Goal: Task Accomplishment & Management: Use online tool/utility

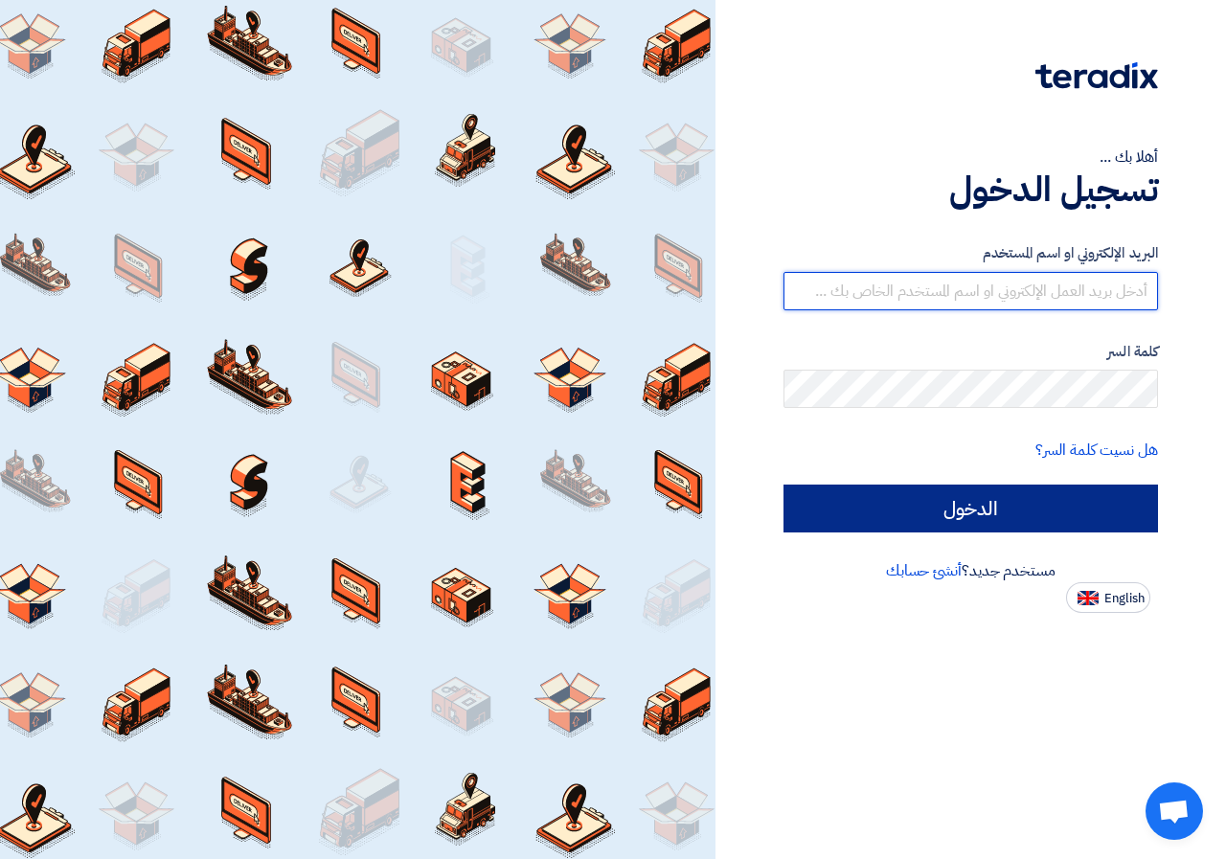
type input "[EMAIL_ADDRESS][DOMAIN_NAME]"
click at [904, 506] on input "الدخول" at bounding box center [971, 509] width 375 height 48
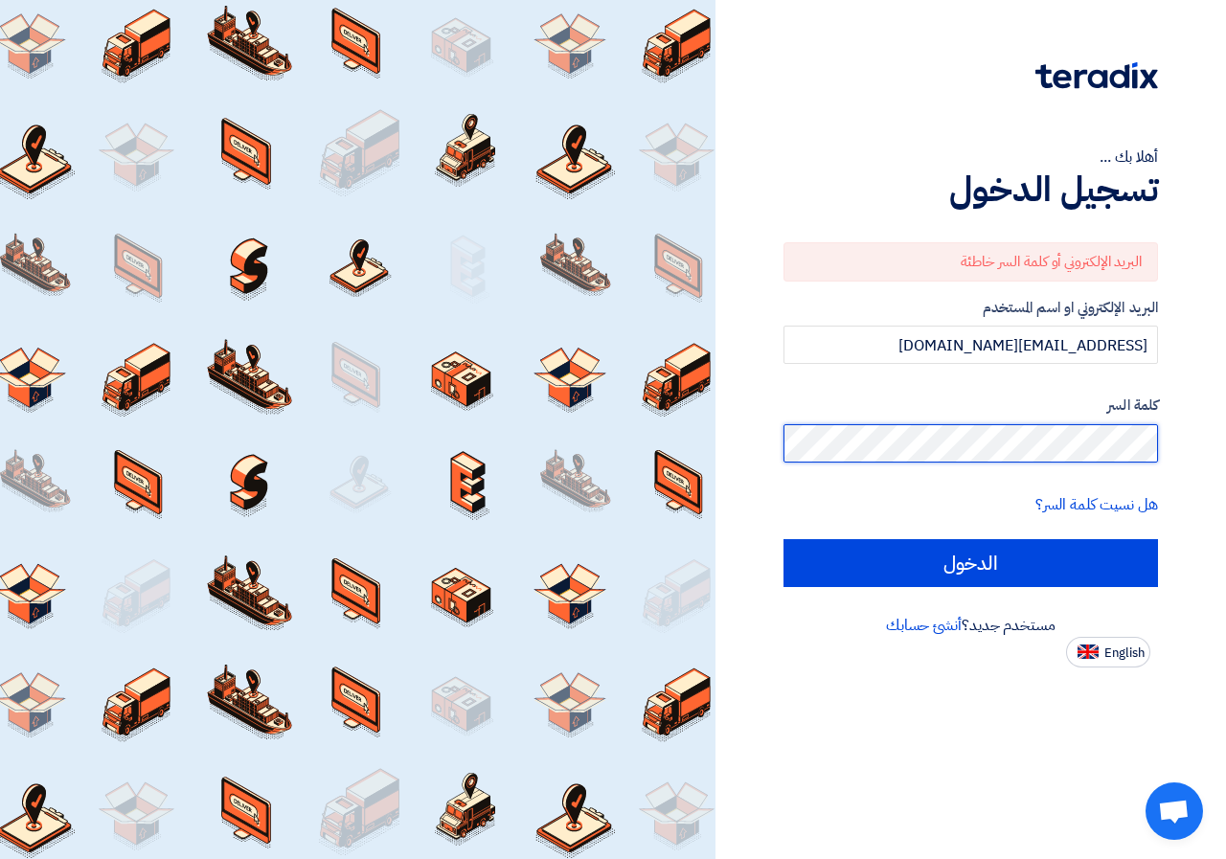
click at [1210, 439] on div "أهلا بك ... تسجيل الدخول البريد الإلكتروني أو كلمة السر خاطئة البريد الإلكتروني…" at bounding box center [971, 334] width 482 height 668
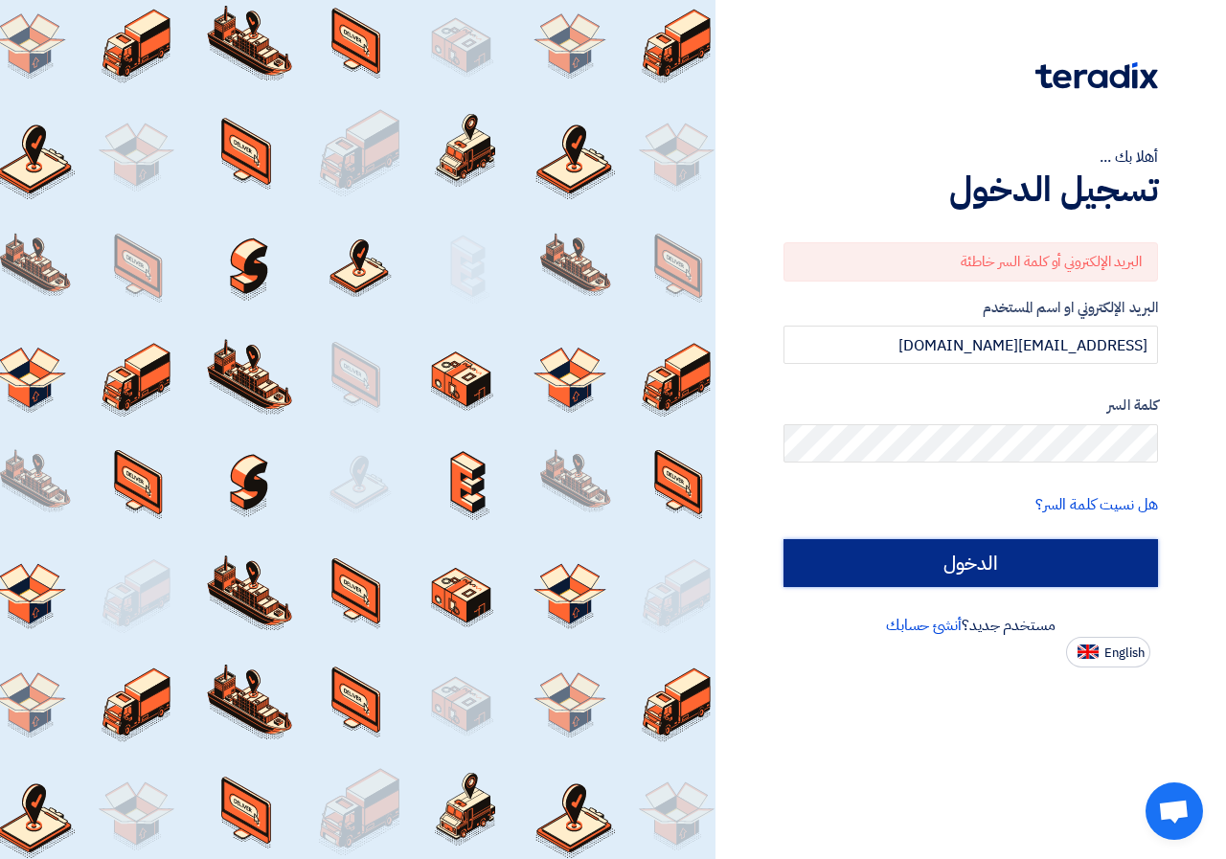
click at [904, 559] on input "الدخول" at bounding box center [971, 563] width 375 height 48
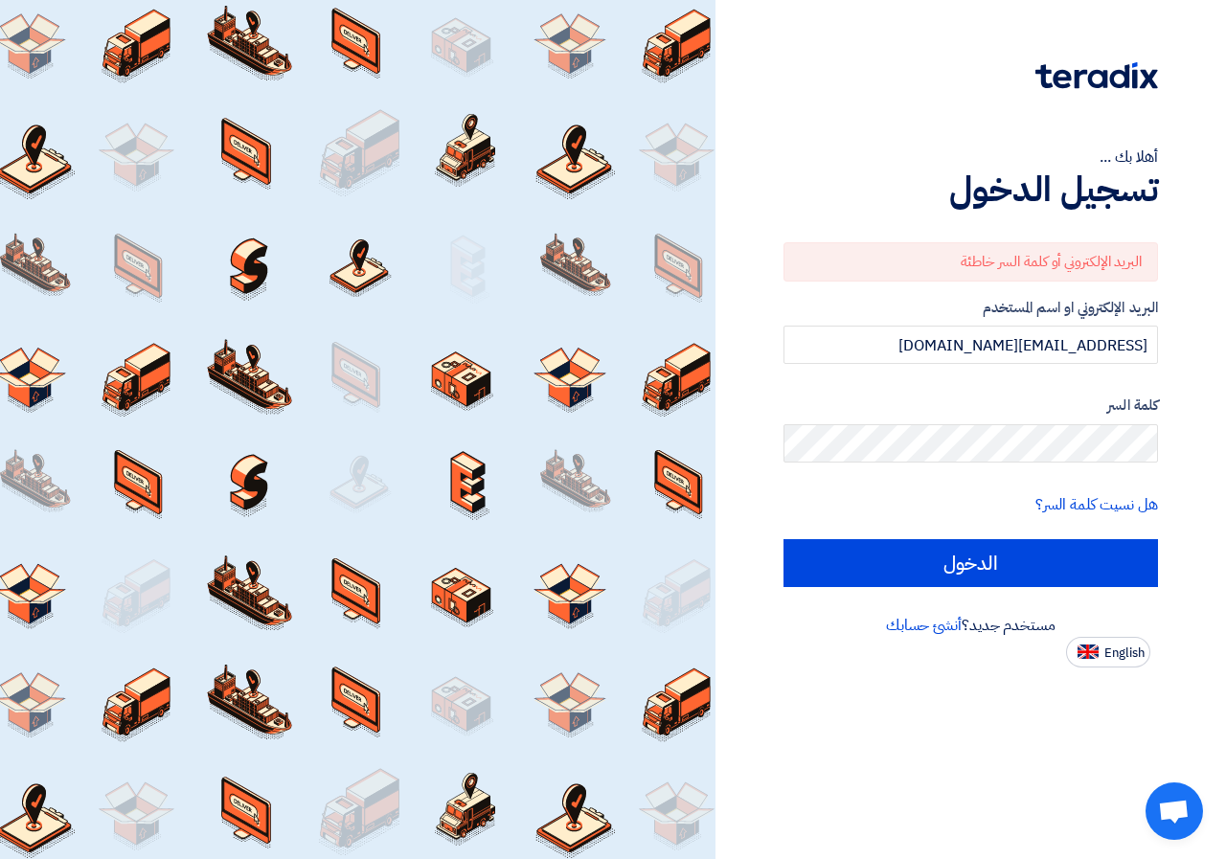
click at [1116, 488] on form "البريد الإلكتروني أو كلمة السر خاطئة البريد الإلكتروني او اسم المستخدم [EMAIL_A…" at bounding box center [971, 414] width 375 height 345
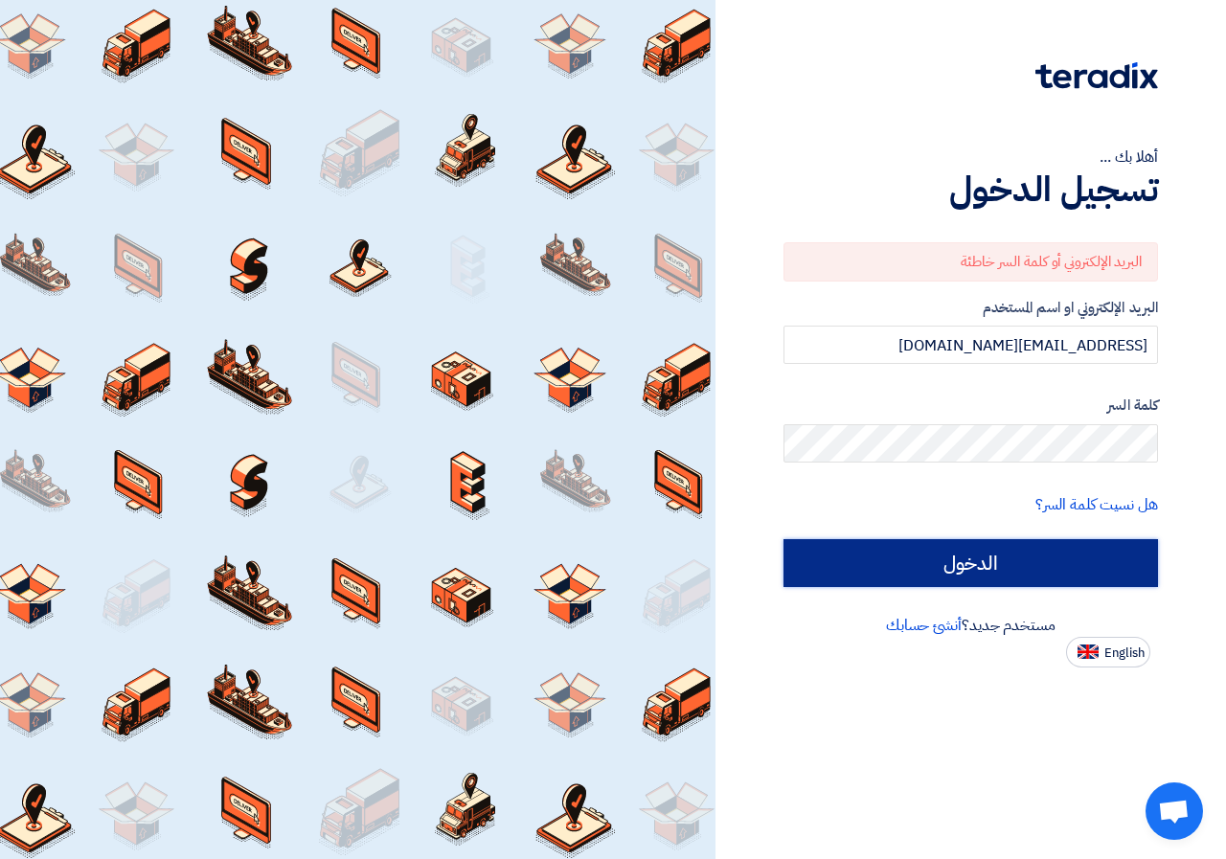
click at [1106, 566] on input "الدخول" at bounding box center [971, 563] width 375 height 48
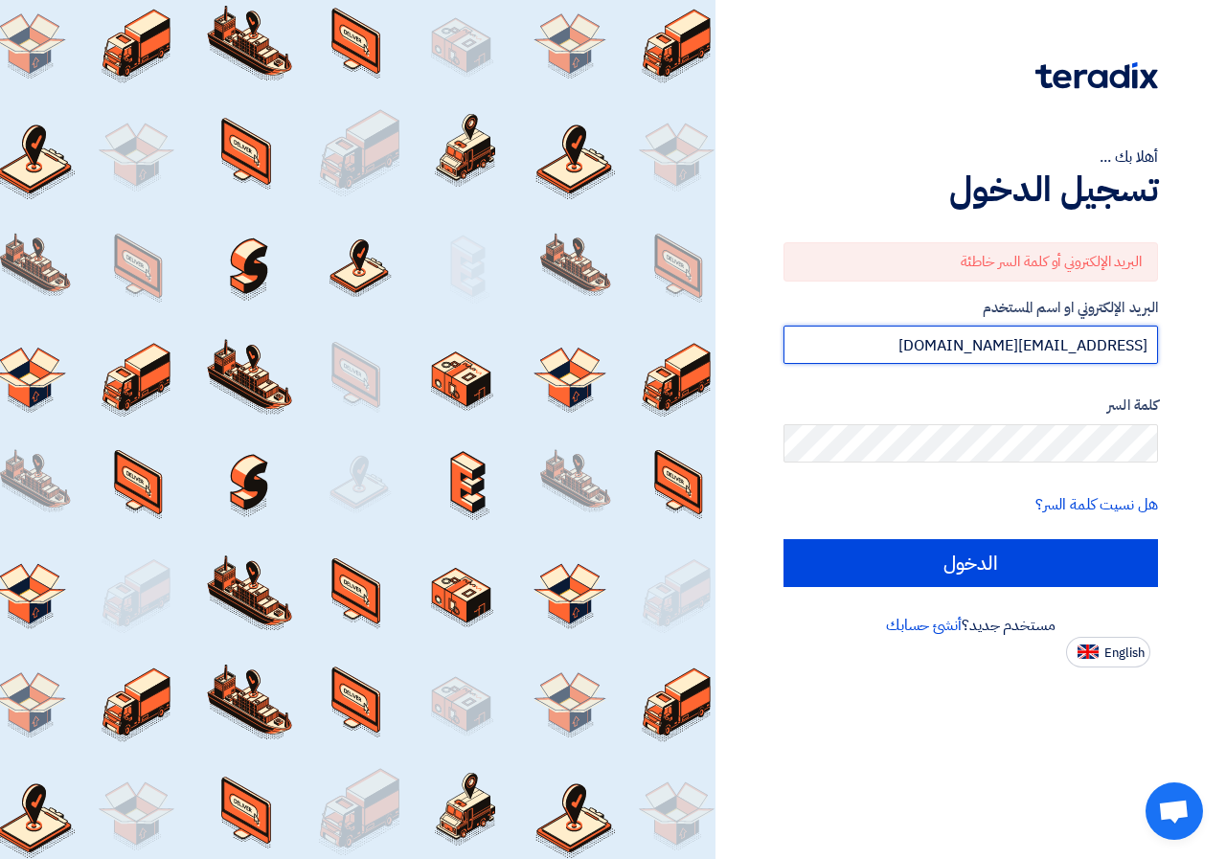
click at [985, 348] on input "[EMAIL_ADDRESS][DOMAIN_NAME]" at bounding box center [971, 345] width 375 height 38
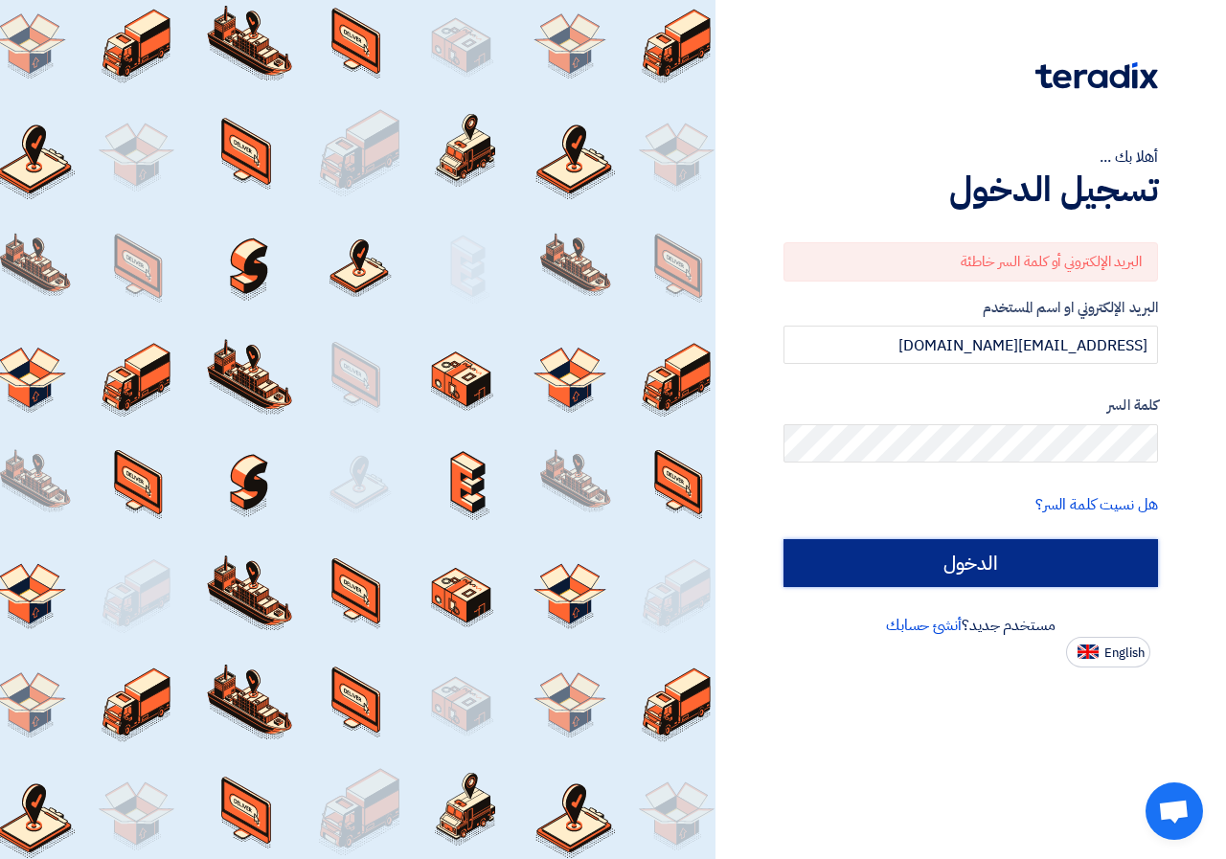
click at [951, 561] on input "الدخول" at bounding box center [971, 563] width 375 height 48
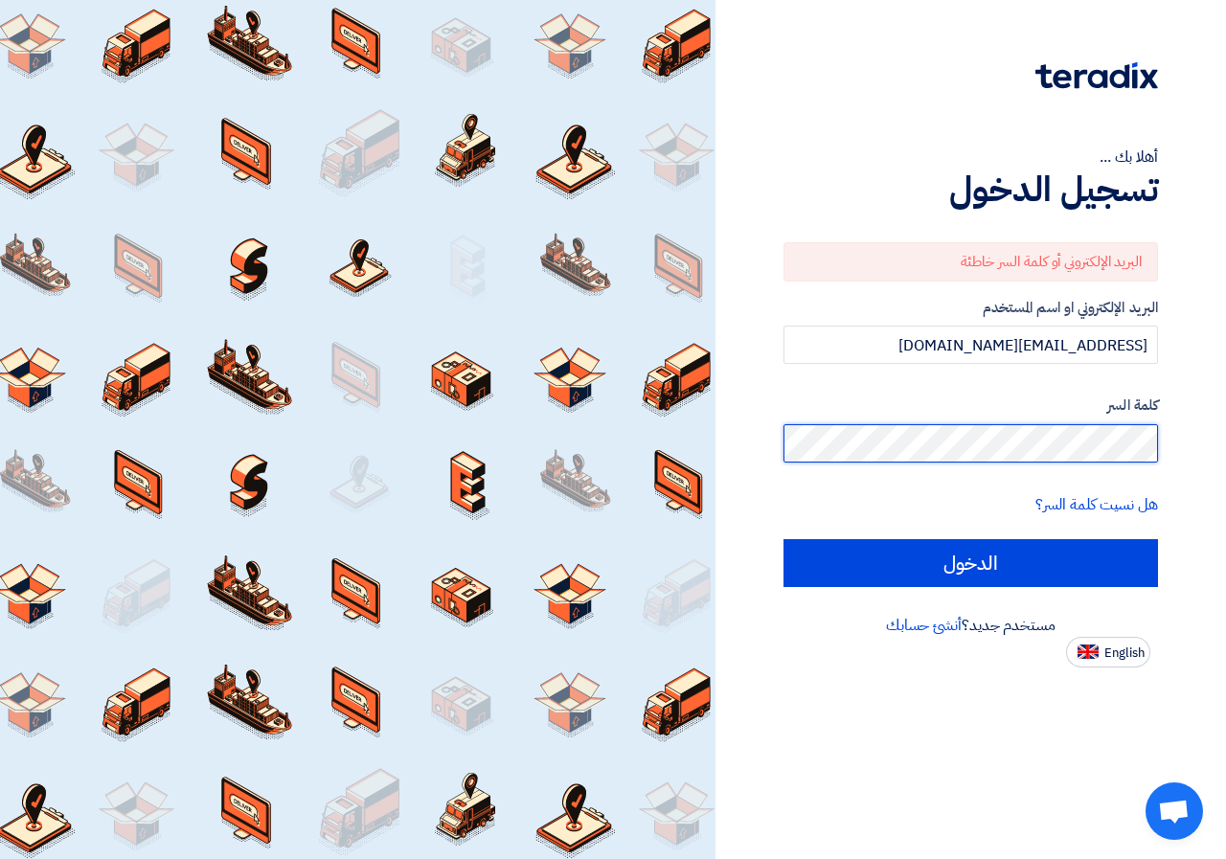
click at [784, 539] on input "الدخول" at bounding box center [971, 563] width 375 height 48
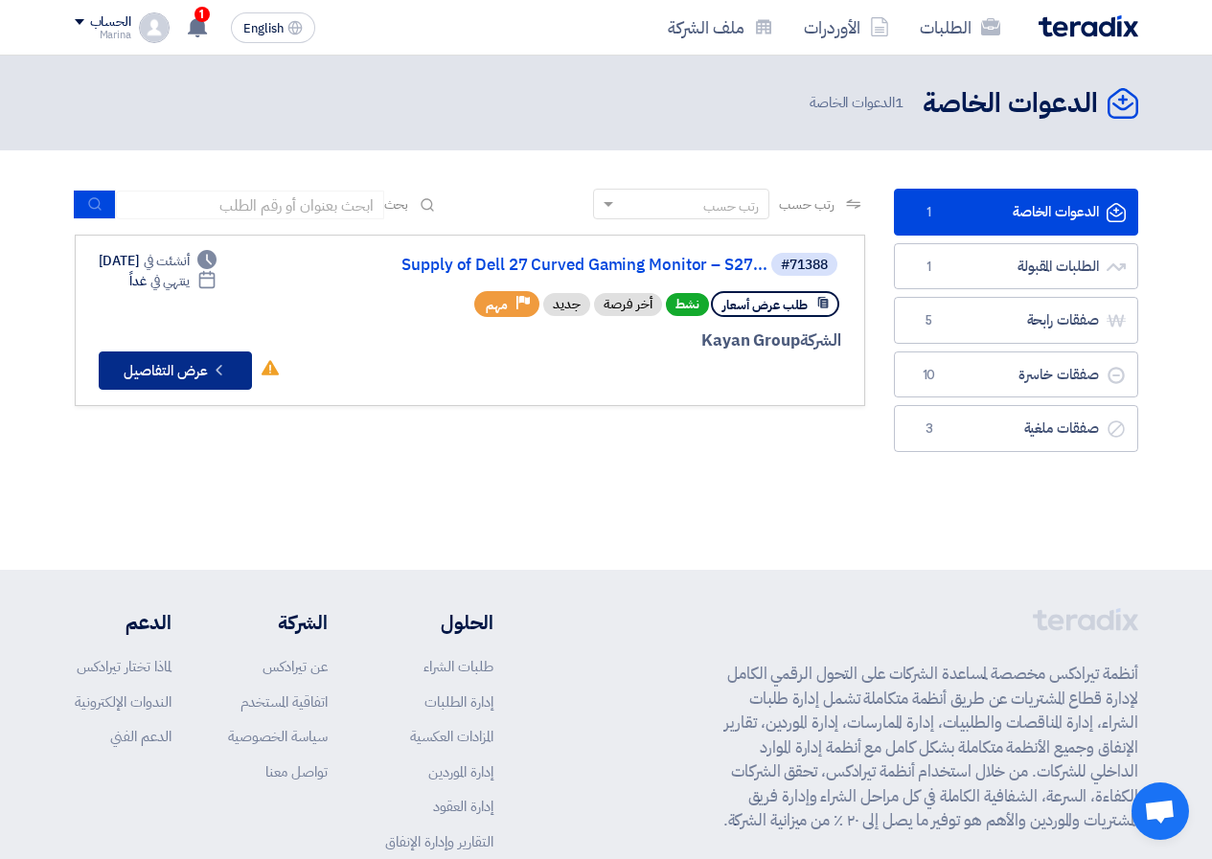
click at [195, 371] on button "Check details عرض التفاصيل" at bounding box center [175, 371] width 153 height 38
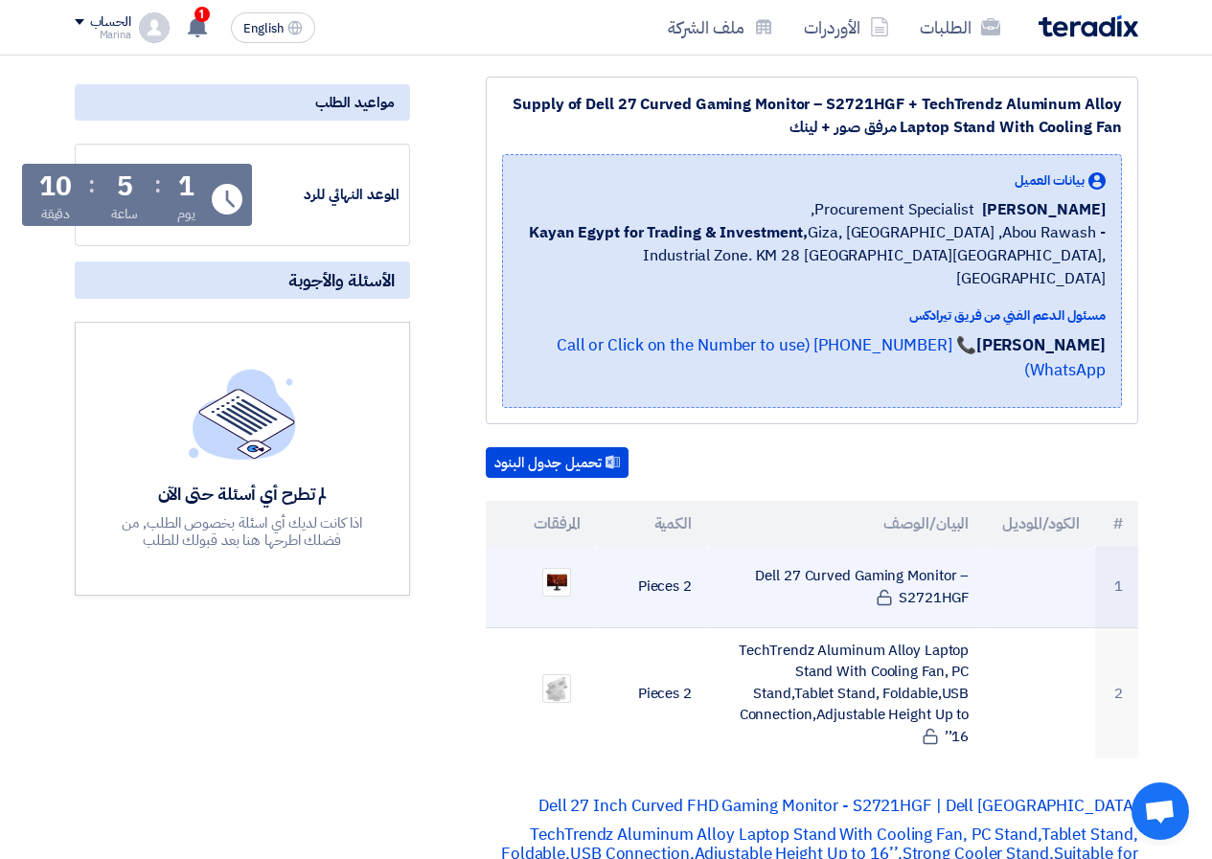
scroll to position [383, 0]
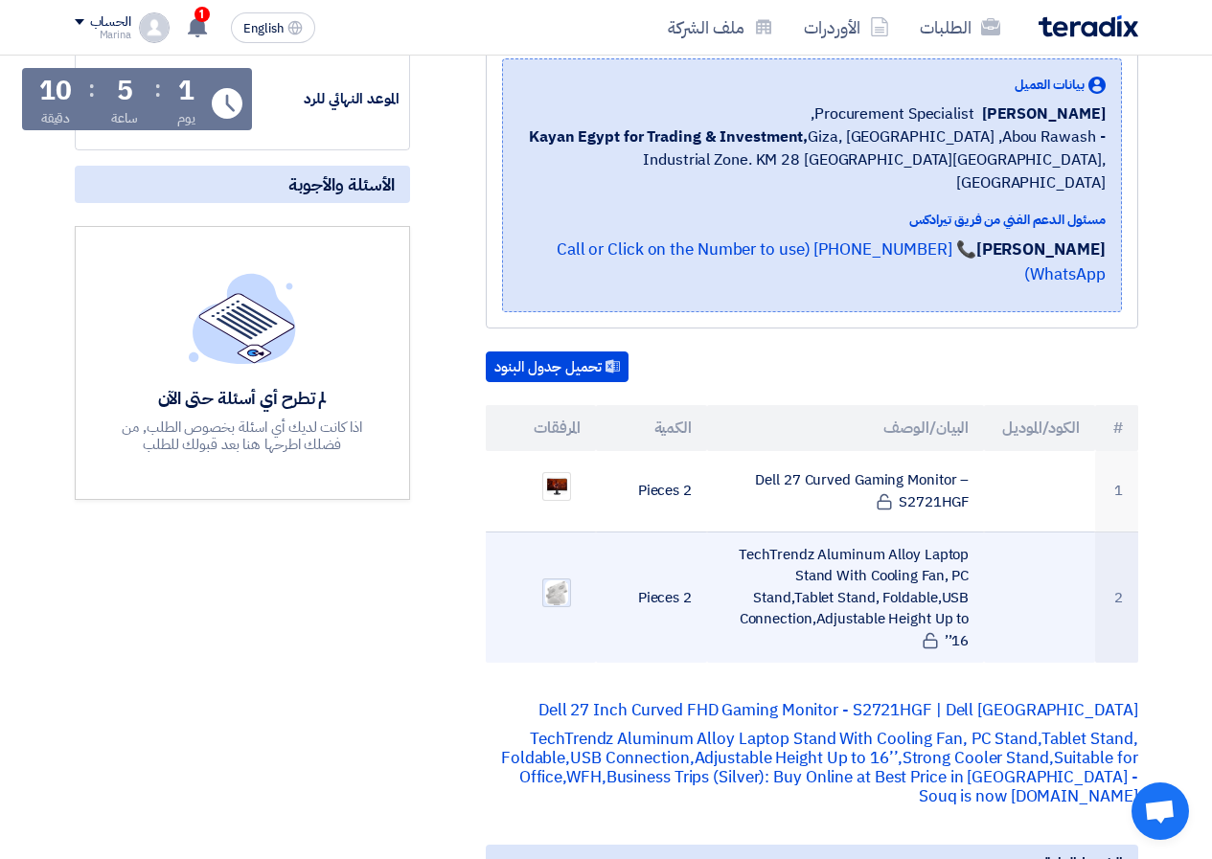
click at [557, 579] on img at bounding box center [556, 594] width 27 height 30
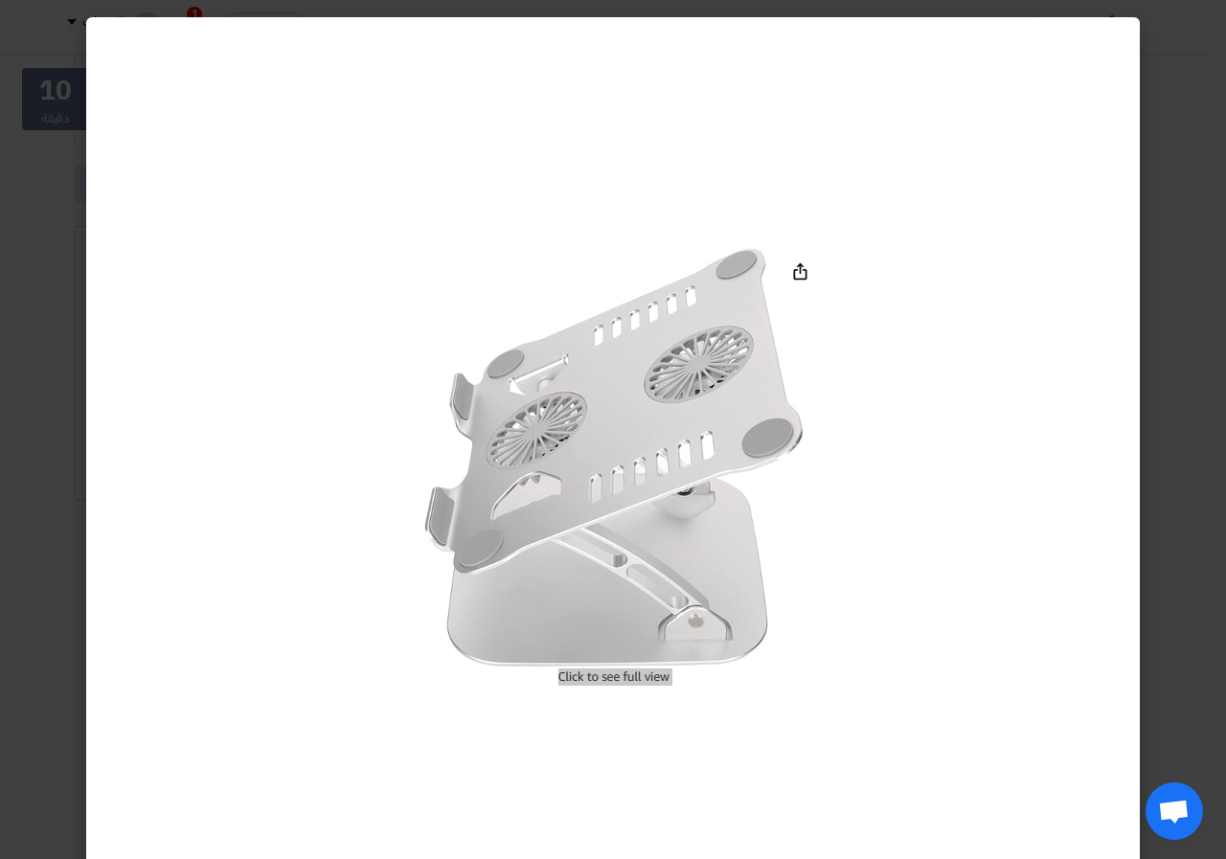
click at [21, 224] on modal-container at bounding box center [613, 429] width 1226 height 859
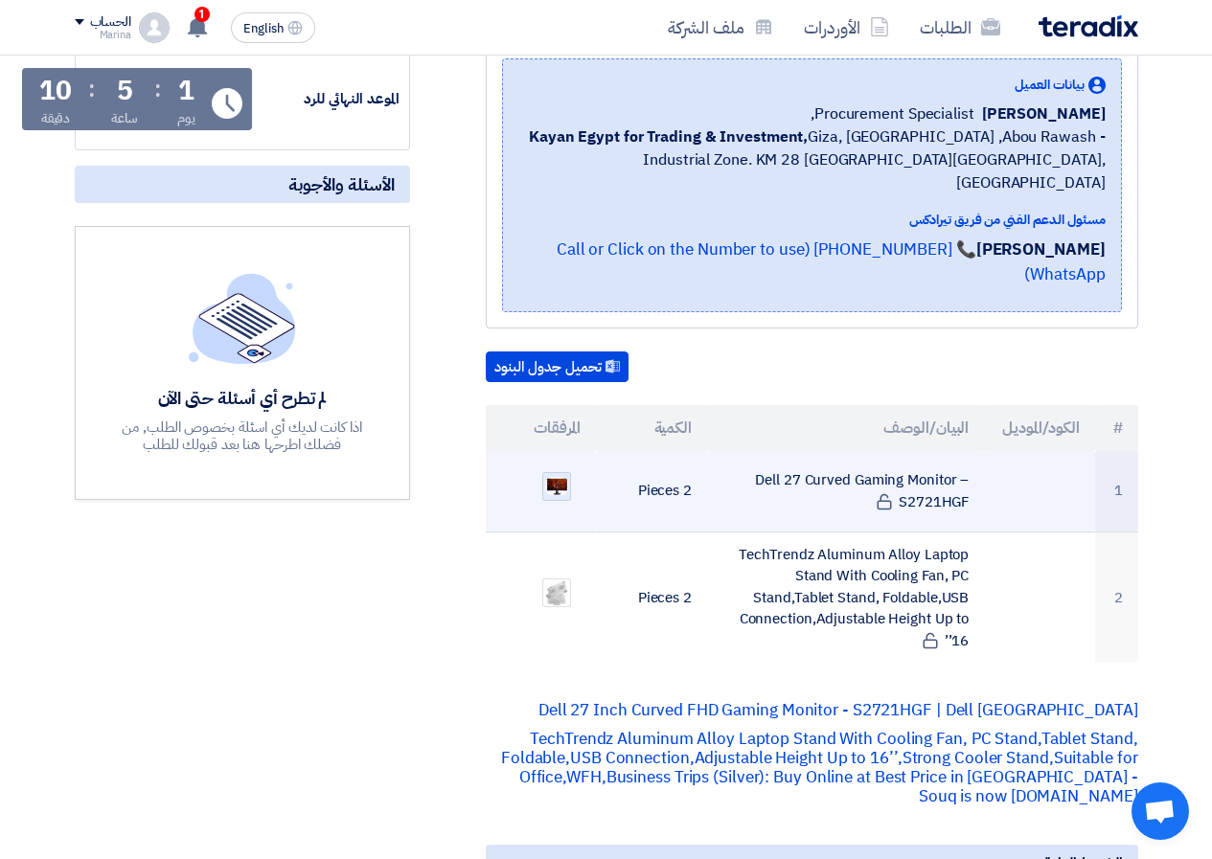
click at [564, 475] on img at bounding box center [556, 485] width 27 height 21
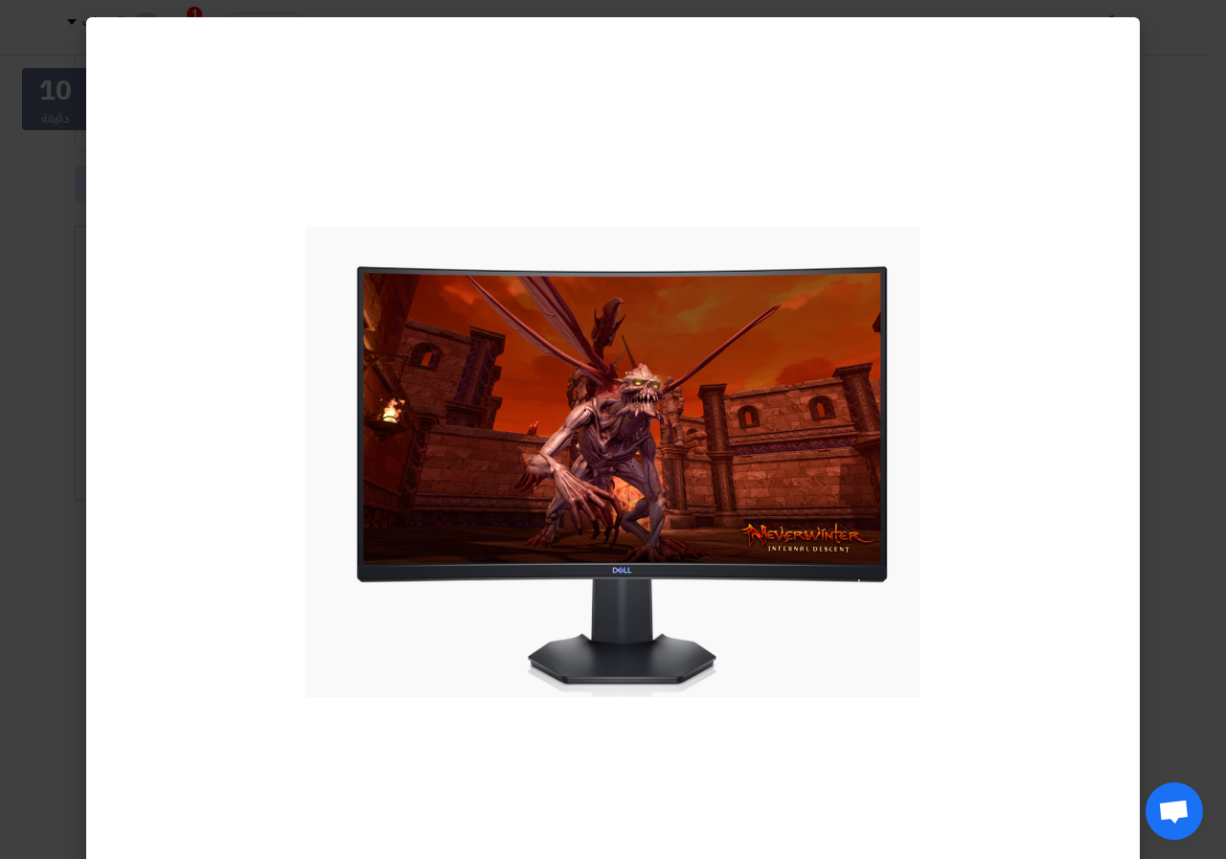
click at [22, 307] on modal-container at bounding box center [613, 429] width 1226 height 859
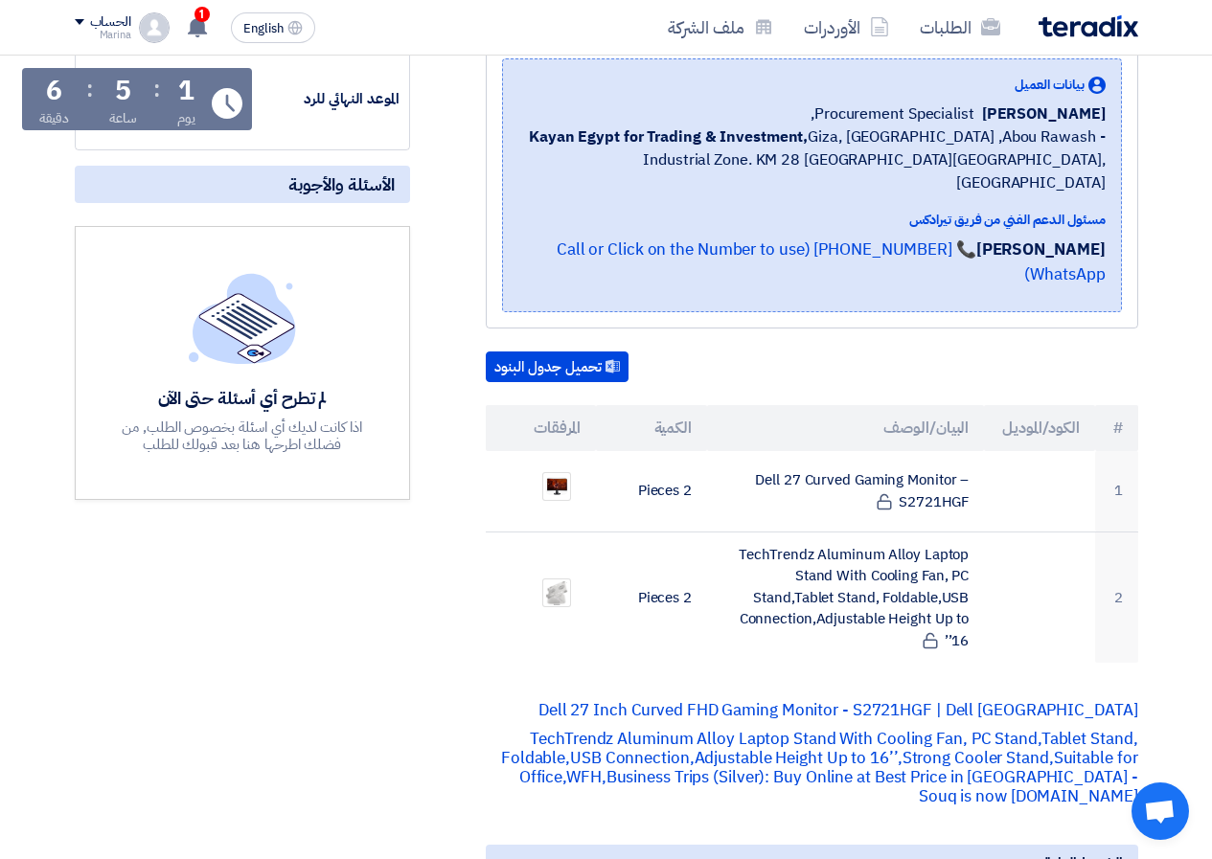
scroll to position [479, 0]
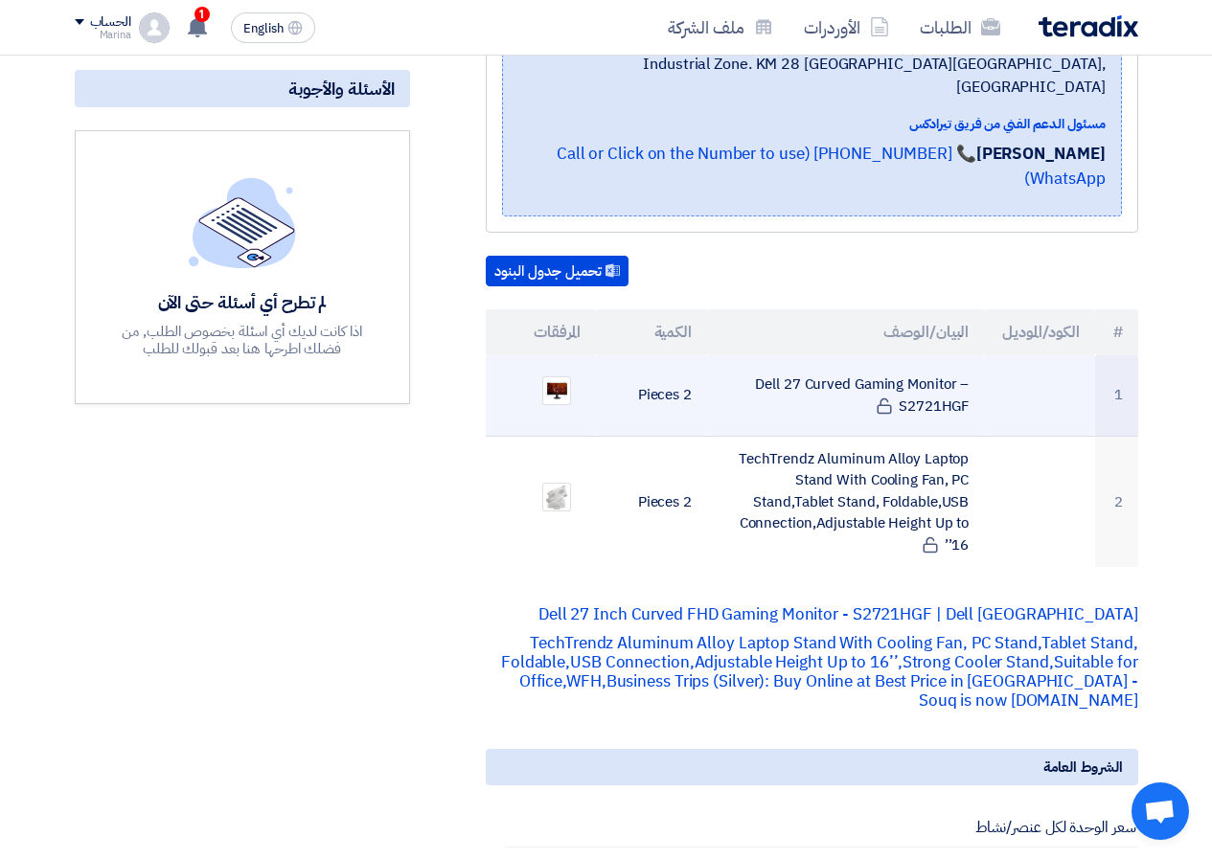
click at [756, 358] on td "Dell 27 Curved Gaming Monitor – S2721HGF" at bounding box center [845, 395] width 277 height 81
click at [843, 360] on td "Dell 27 Curved Gaming Monitor – S2721HGF" at bounding box center [845, 395] width 277 height 81
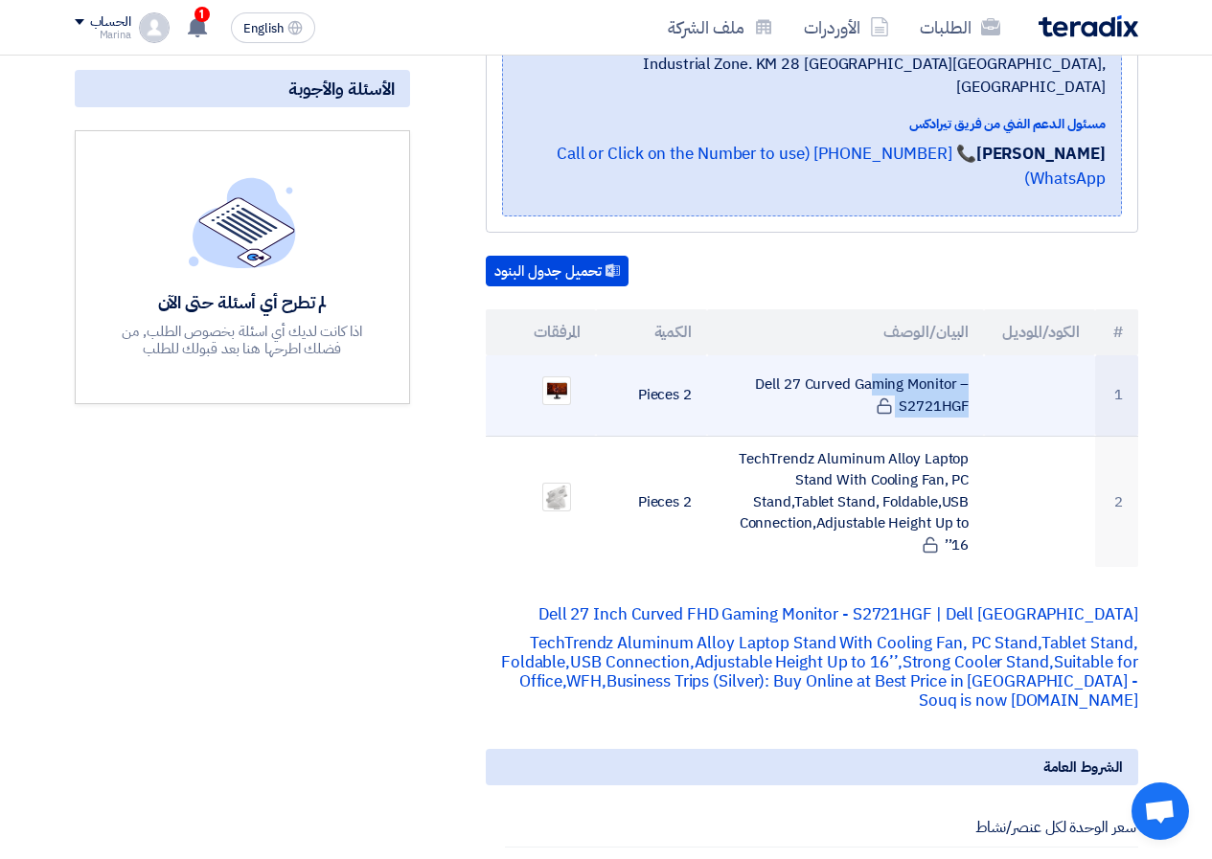
click at [843, 360] on td "Dell 27 Curved Gaming Monitor – S2721HGF" at bounding box center [845, 395] width 277 height 81
copy tr "Dell 27 Curved Gaming Monitor – S2721HGF"
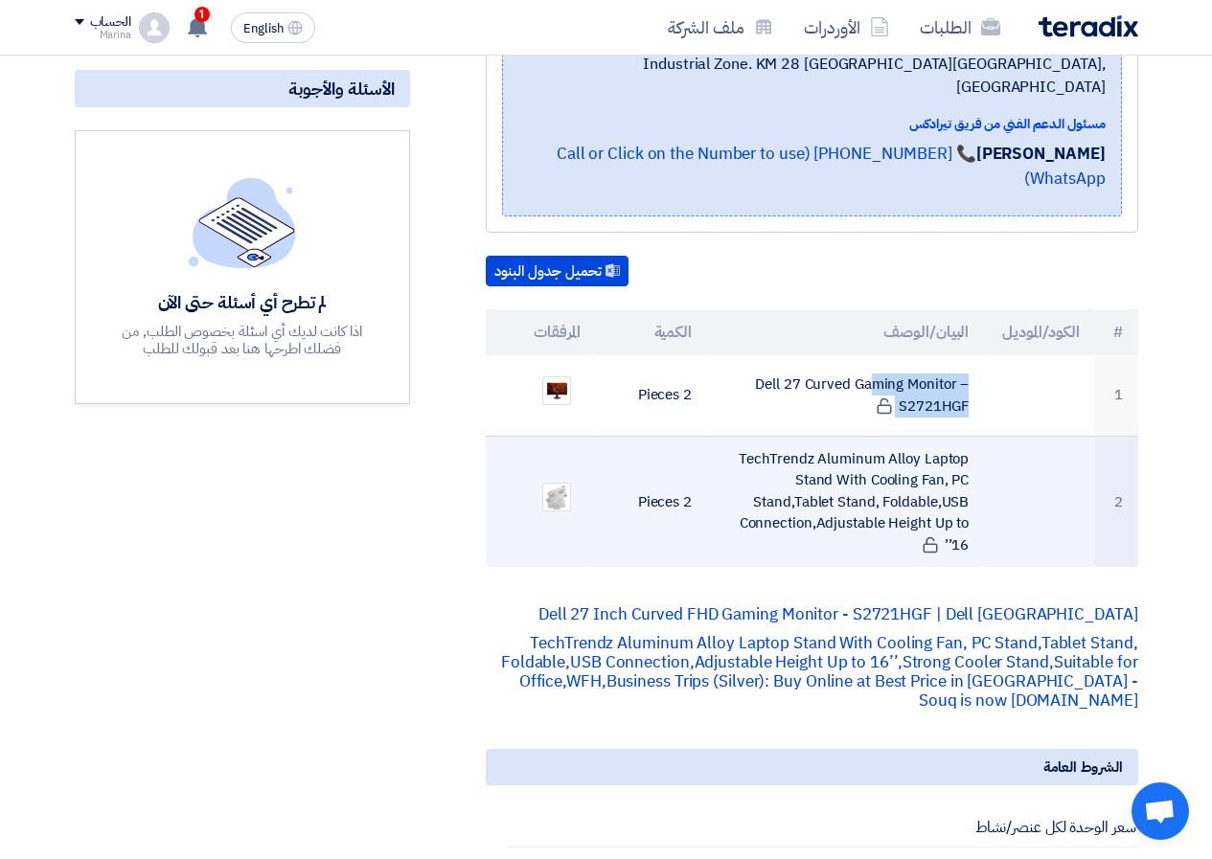
click at [739, 436] on td "TechTrendz Aluminum Alloy Laptop Stand With Cooling Fan, PC Stand,Tablet Stand,…" at bounding box center [845, 501] width 277 height 131
click at [746, 436] on td "TechTrendz Aluminum Alloy Laptop Stand With Cooling Fan, PC Stand,Tablet Stand,…" at bounding box center [845, 501] width 277 height 131
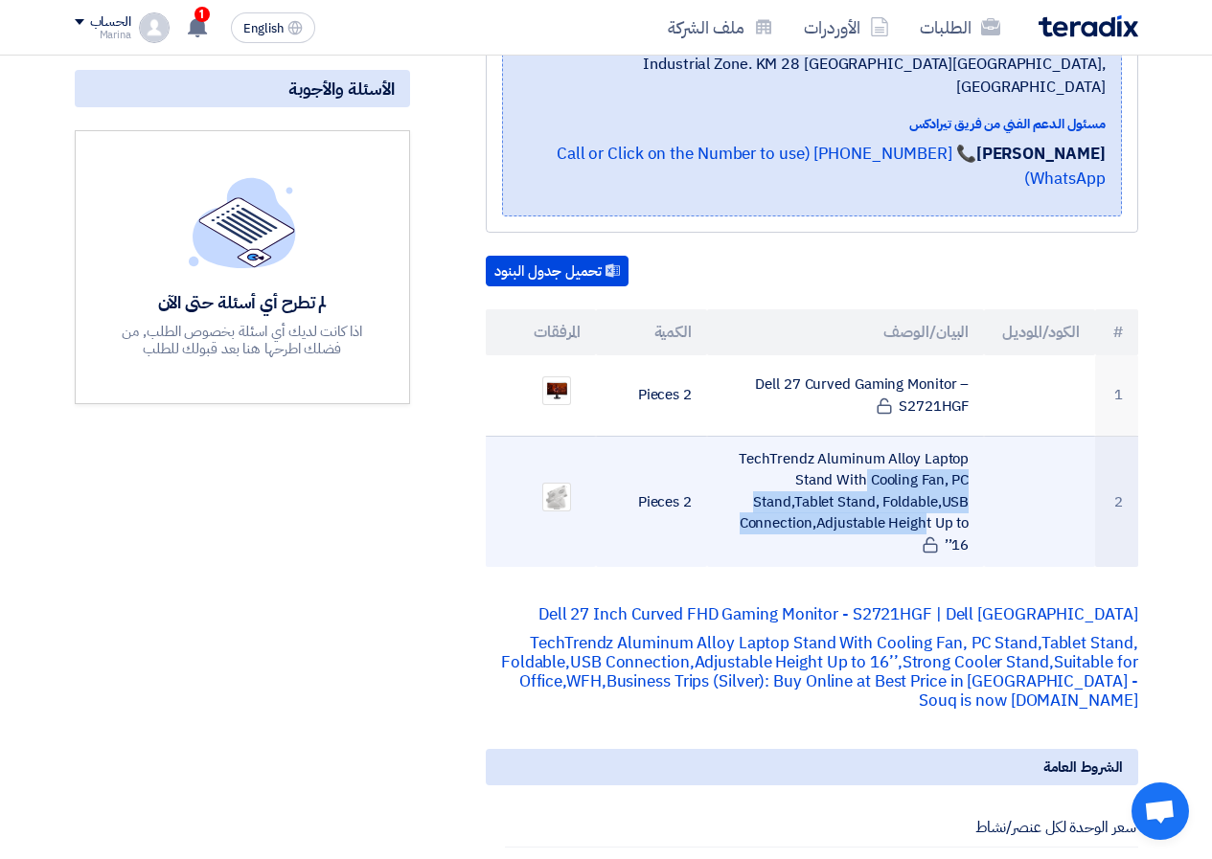
drag, startPoint x: 746, startPoint y: 425, endPoint x: 790, endPoint y: 496, distance: 83.5
click at [790, 496] on td "TechTrendz Aluminum Alloy Laptop Stand With Cooling Fan, PC Stand,Tablet Stand,…" at bounding box center [845, 501] width 277 height 131
click at [838, 436] on td "TechTrendz Aluminum Alloy Laptop Stand With Cooling Fan, PC Stand,Tablet Stand,…" at bounding box center [845, 501] width 277 height 131
drag, startPoint x: 745, startPoint y: 430, endPoint x: 947, endPoint y: 493, distance: 210.9
click at [947, 493] on td "TechTrendz Aluminum Alloy Laptop Stand With Cooling Fan, PC Stand,Tablet Stand,…" at bounding box center [845, 501] width 277 height 131
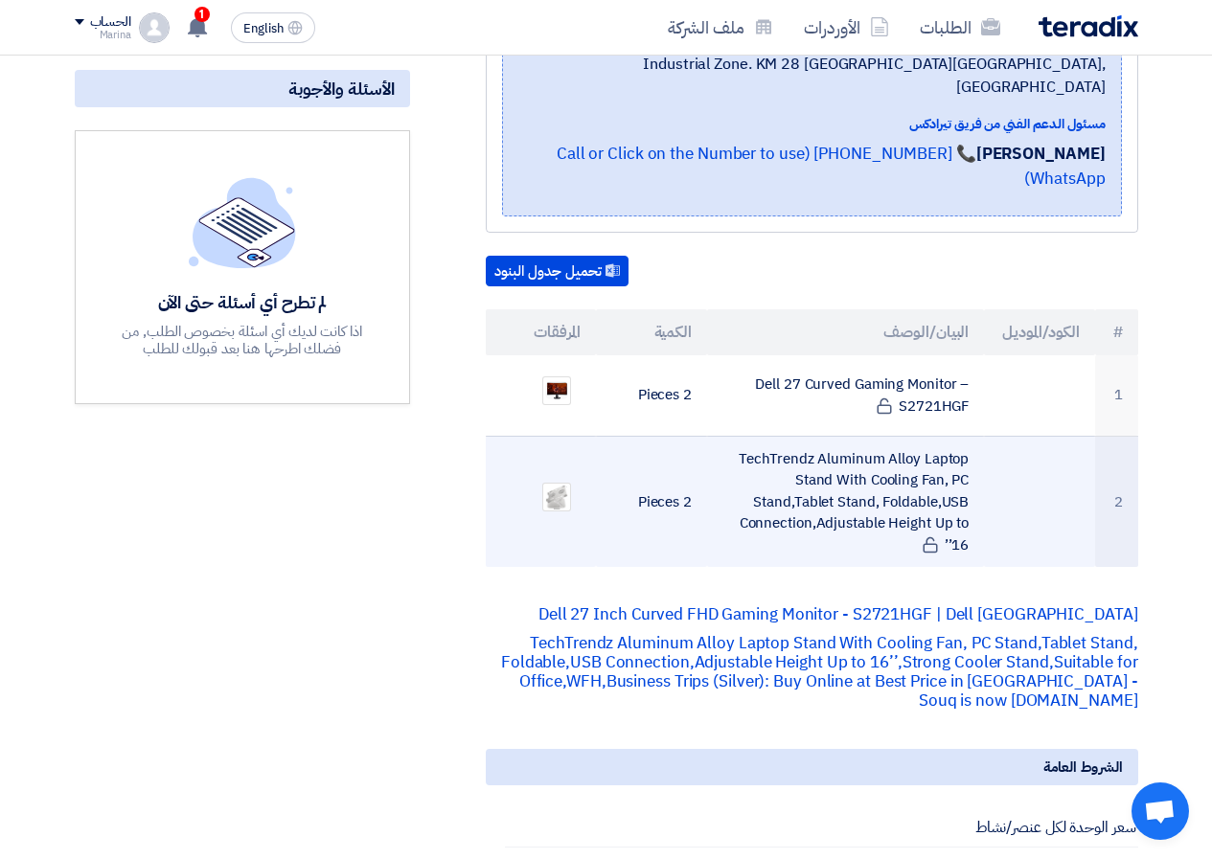
click at [969, 436] on td "TechTrendz Aluminum Alloy Laptop Stand With Cooling Fan, PC Stand,Tablet Stand,…" at bounding box center [845, 501] width 277 height 131
drag, startPoint x: 969, startPoint y: 436, endPoint x: 962, endPoint y: 521, distance: 85.5
click at [962, 521] on td "TechTrendz Aluminum Alloy Laptop Stand With Cooling Fan, PC Stand,Tablet Stand,…" at bounding box center [845, 501] width 277 height 131
copy td "TechTrendz Aluminum Alloy Laptop Stand With Cooling Fan, PC Stand,Tablet Stand,…"
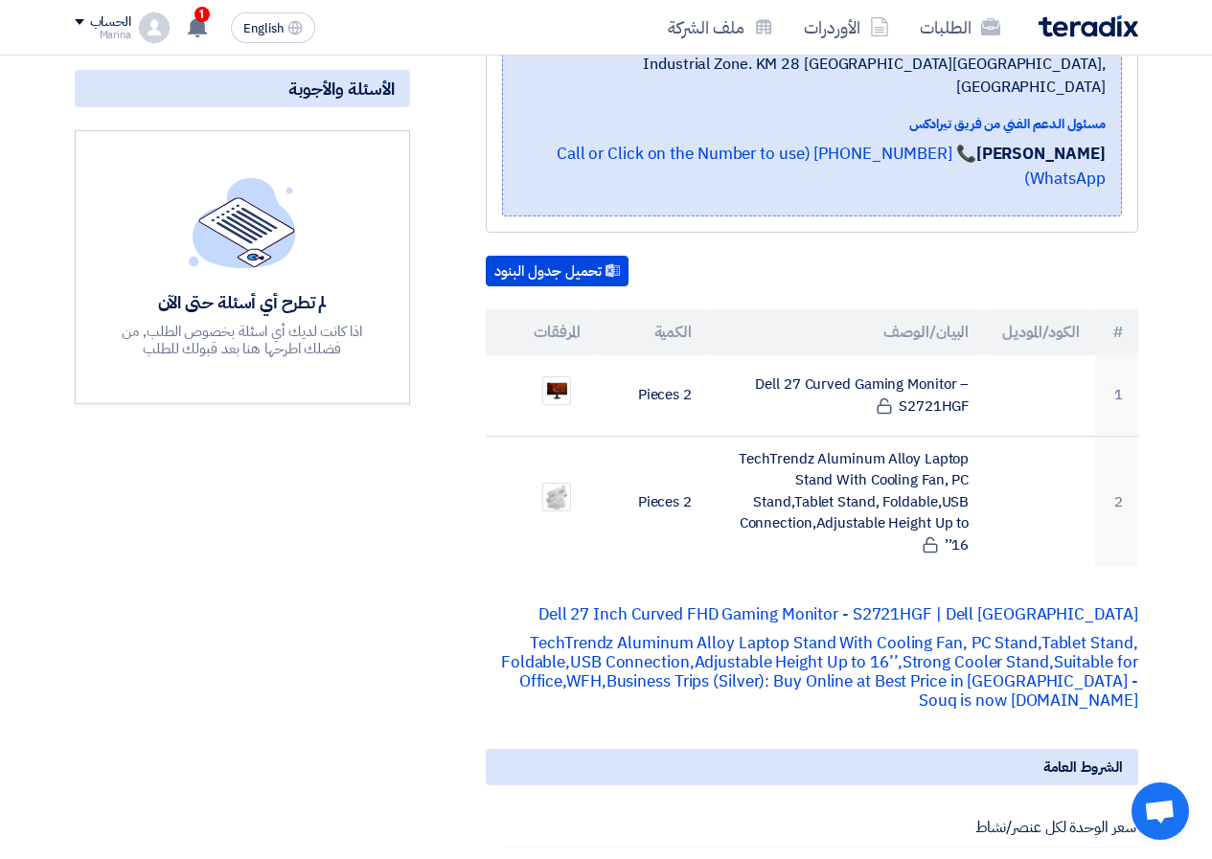
scroll to position [192, 0]
